Goal: Find specific page/section: Find specific page/section

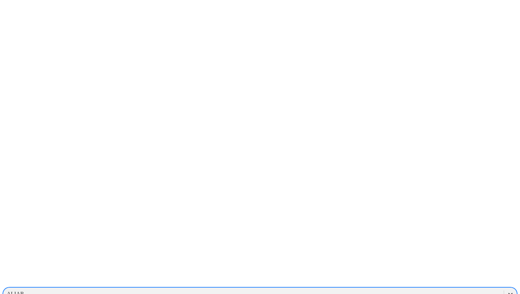
click at [504, 281] on div at bounding box center [510, 293] width 13 height 13
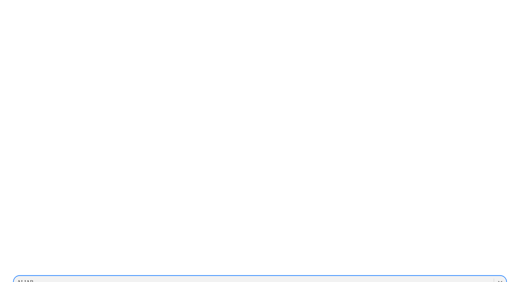
scroll to position [693, 0]
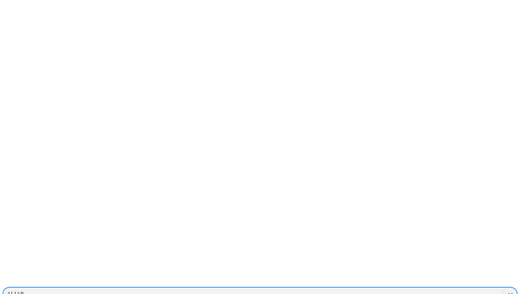
click at [433, 225] on div "NCSU" at bounding box center [260, 231] width 514 height 12
